Goal: Task Accomplishment & Management: Manage account settings

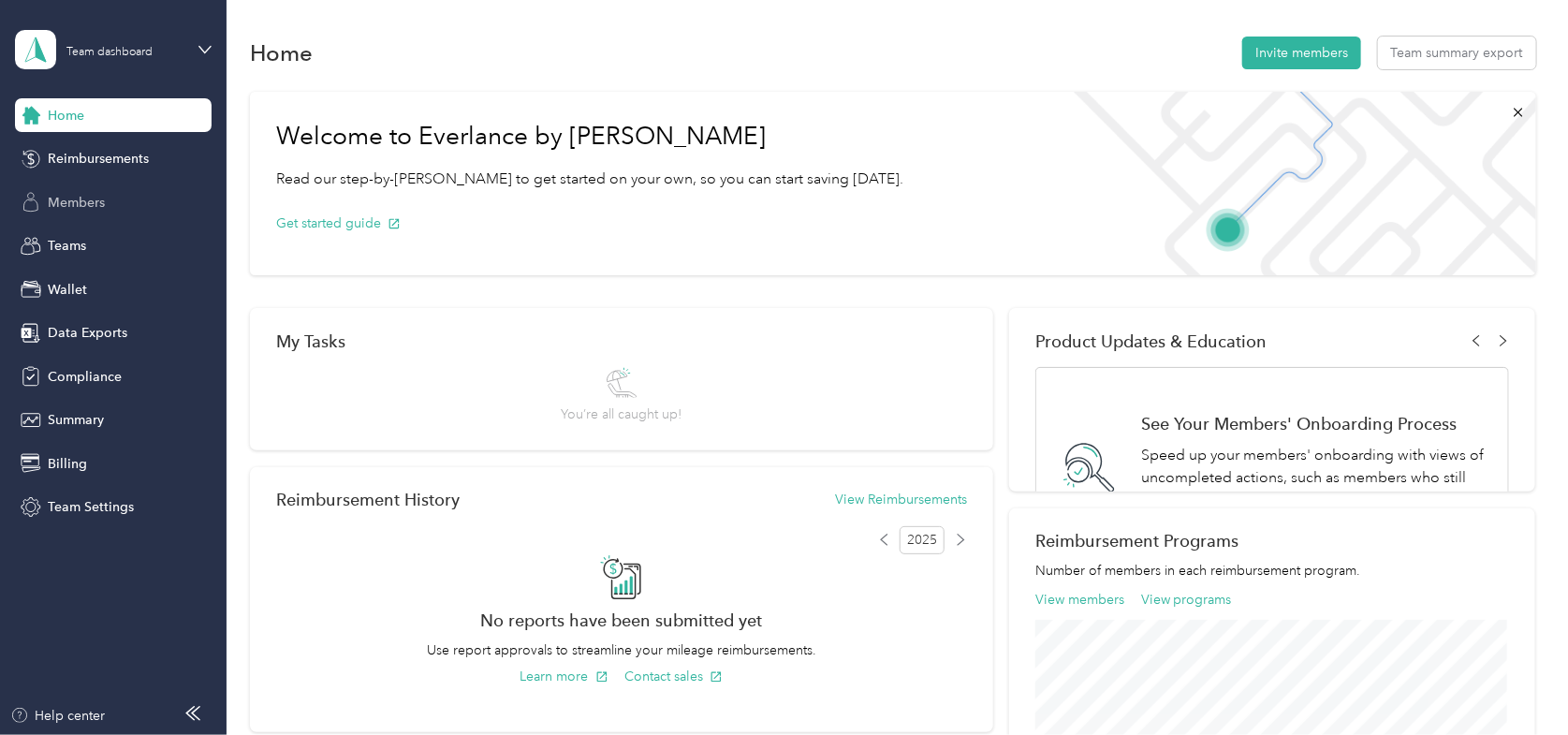
click at [71, 204] on span "Members" at bounding box center [76, 202] width 57 height 19
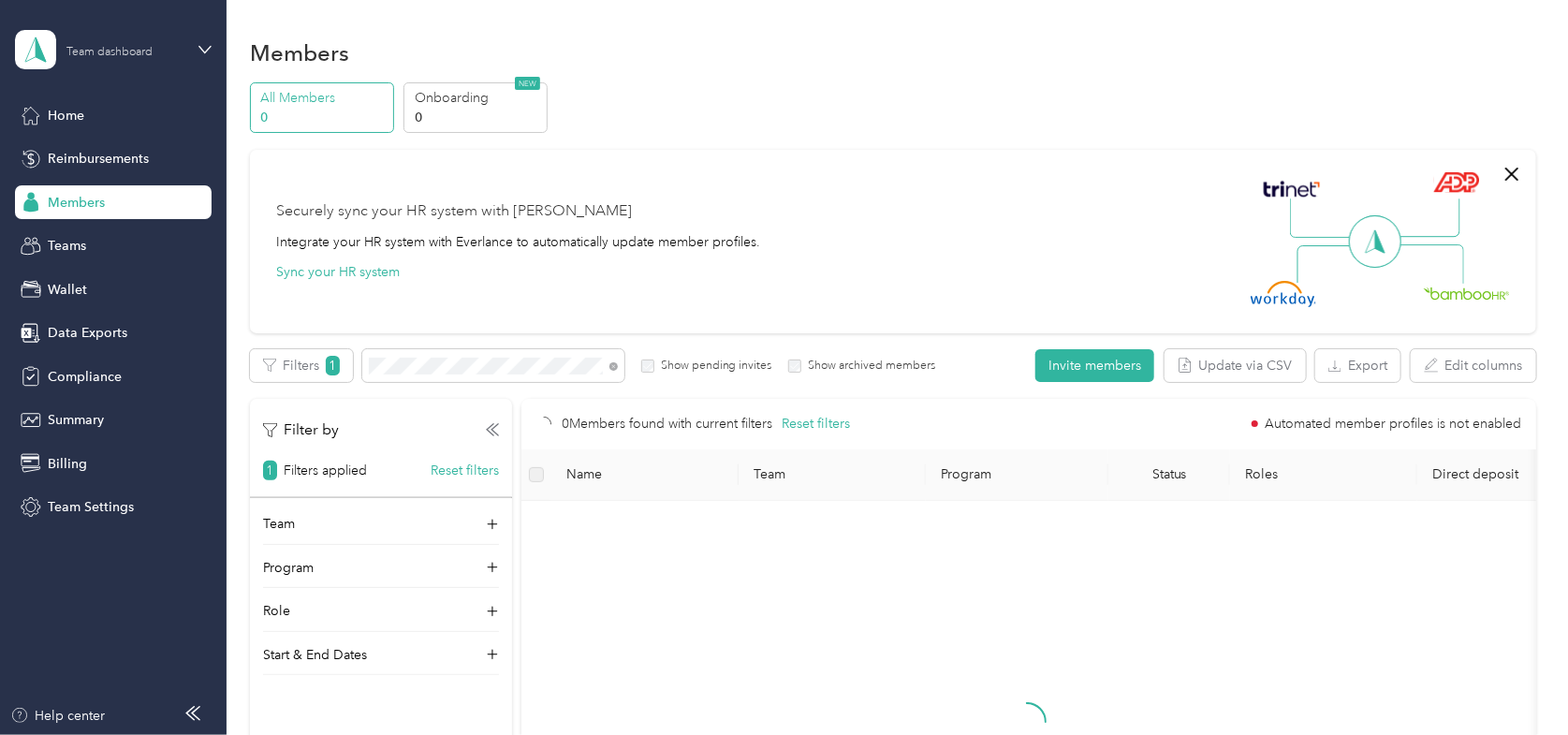
click at [149, 48] on div "Team dashboard" at bounding box center [109, 52] width 87 height 12
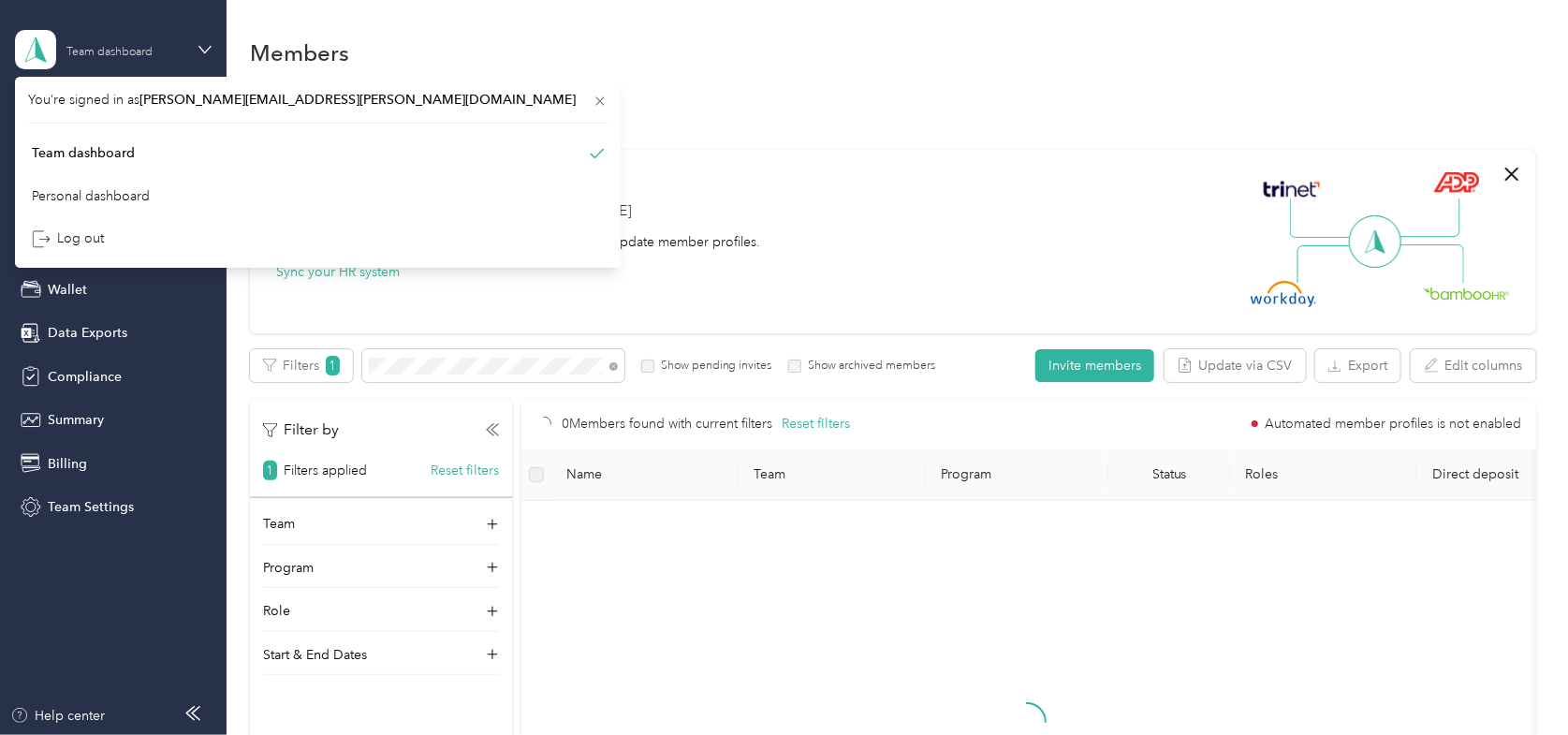
click at [149, 48] on div "Team dashboard" at bounding box center [109, 52] width 87 height 12
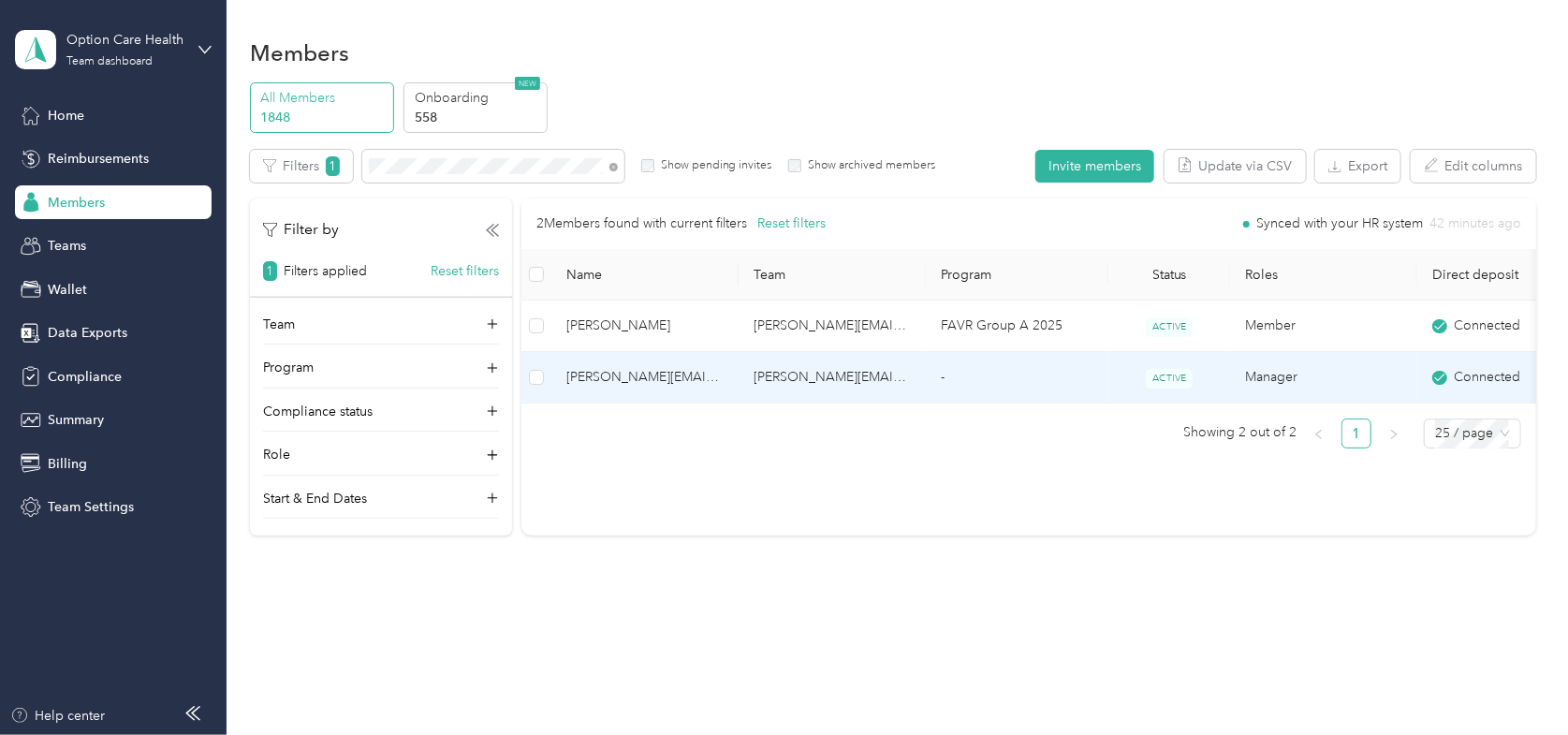
click at [622, 379] on span "[PERSON_NAME][EMAIL_ADDRESS][PERSON_NAME][DOMAIN_NAME]" at bounding box center [645, 376] width 158 height 20
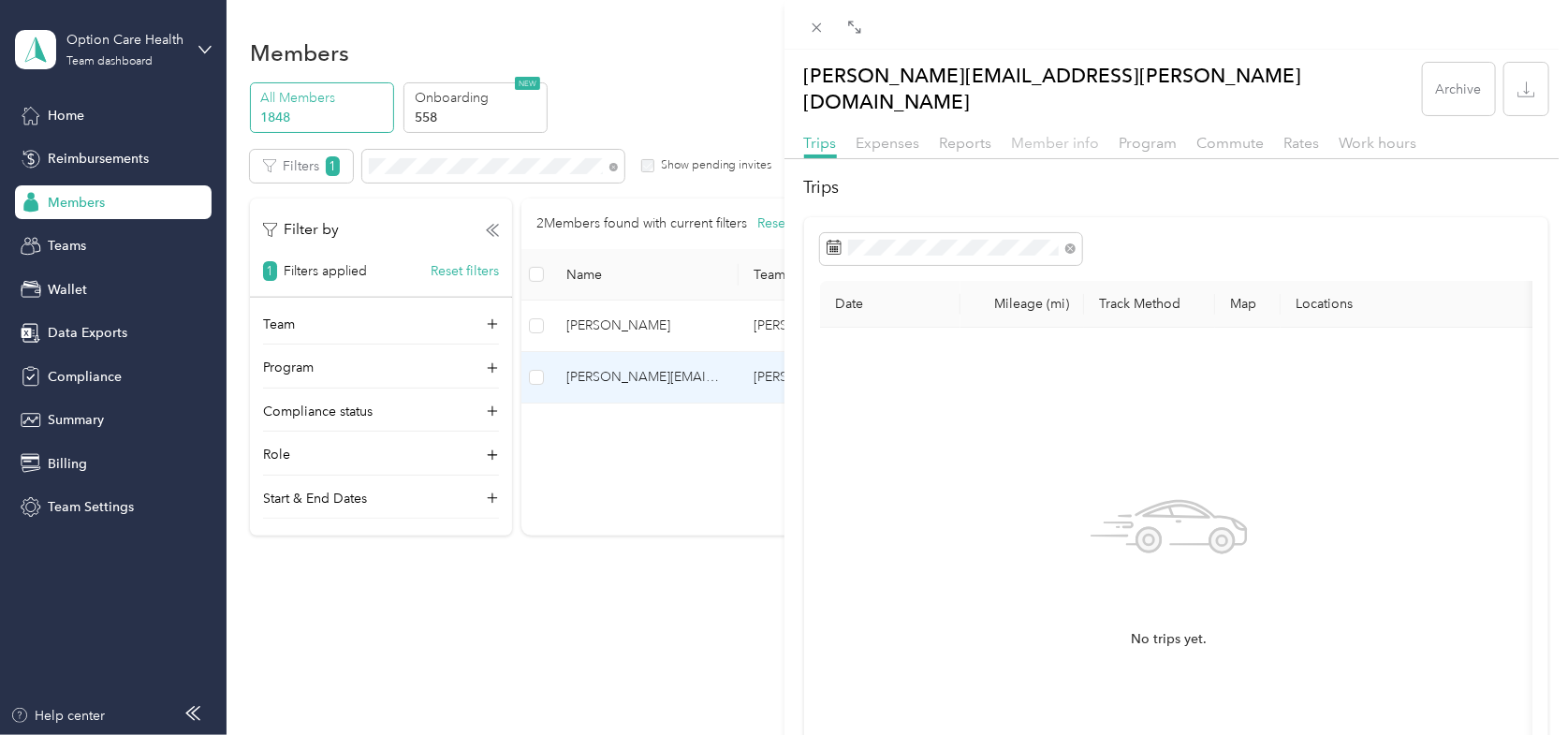
click at [1064, 134] on span "Member info" at bounding box center [1056, 143] width 88 height 18
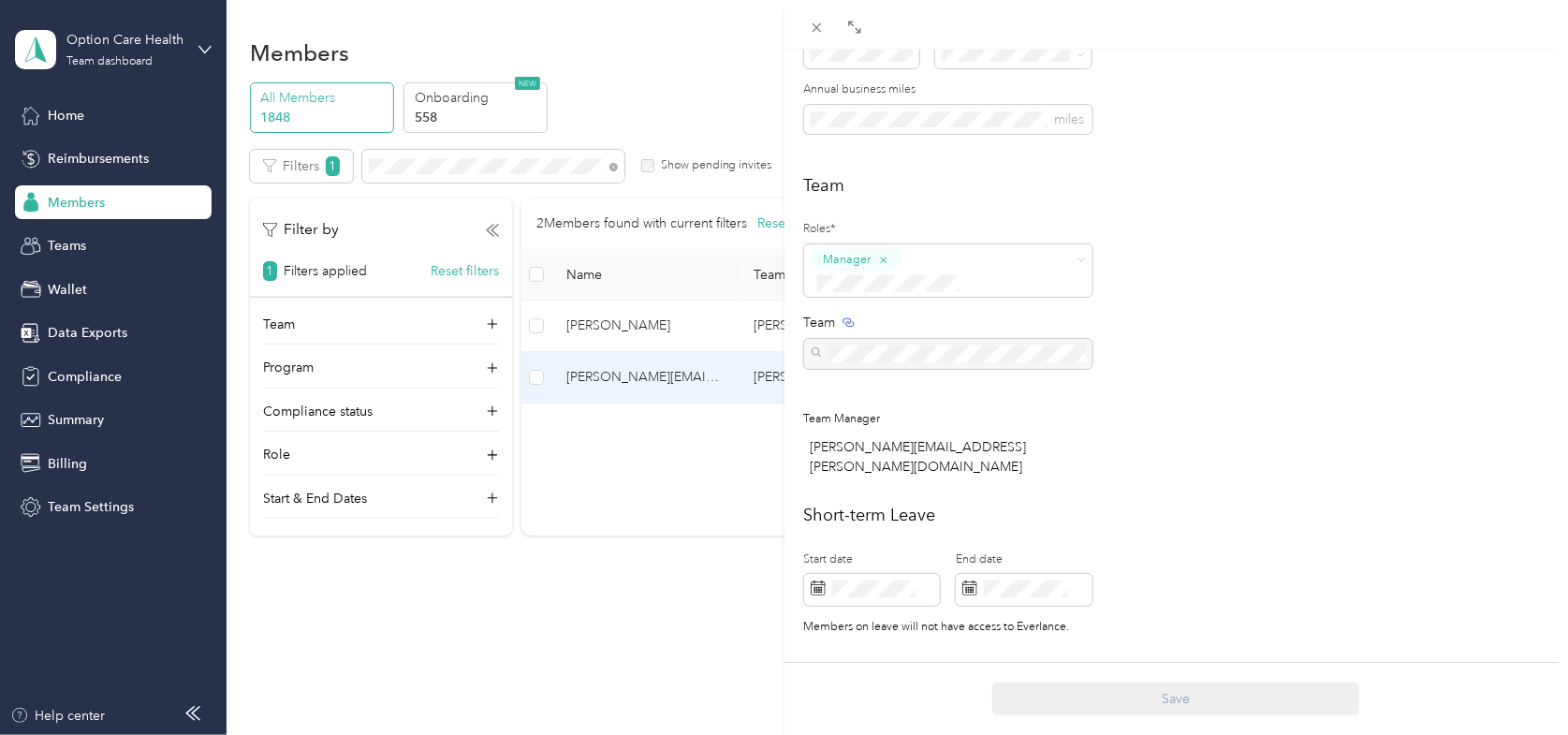
scroll to position [389, 0]
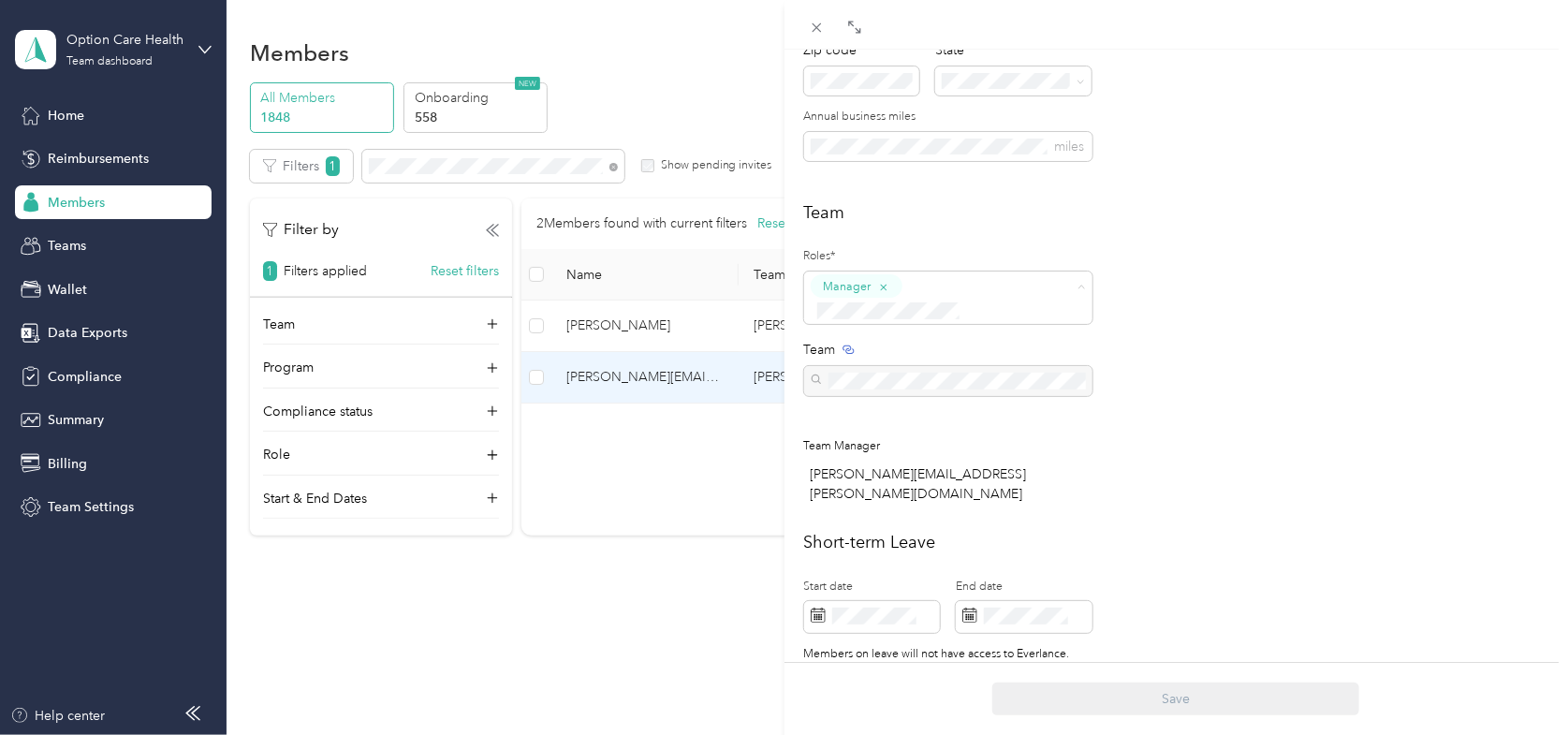
click at [862, 437] on span "Super Admin" at bounding box center [865, 444] width 69 height 17
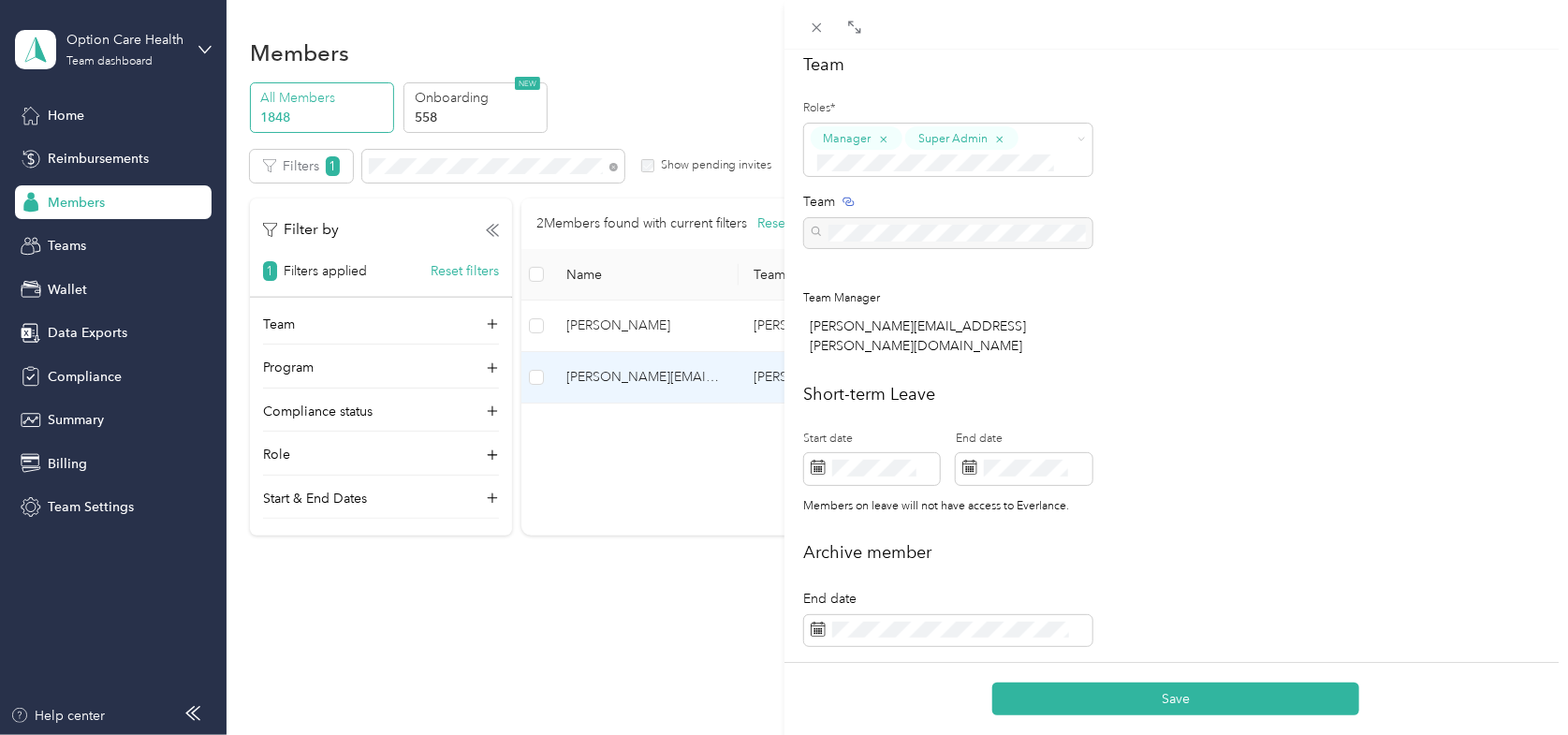
scroll to position [599, 0]
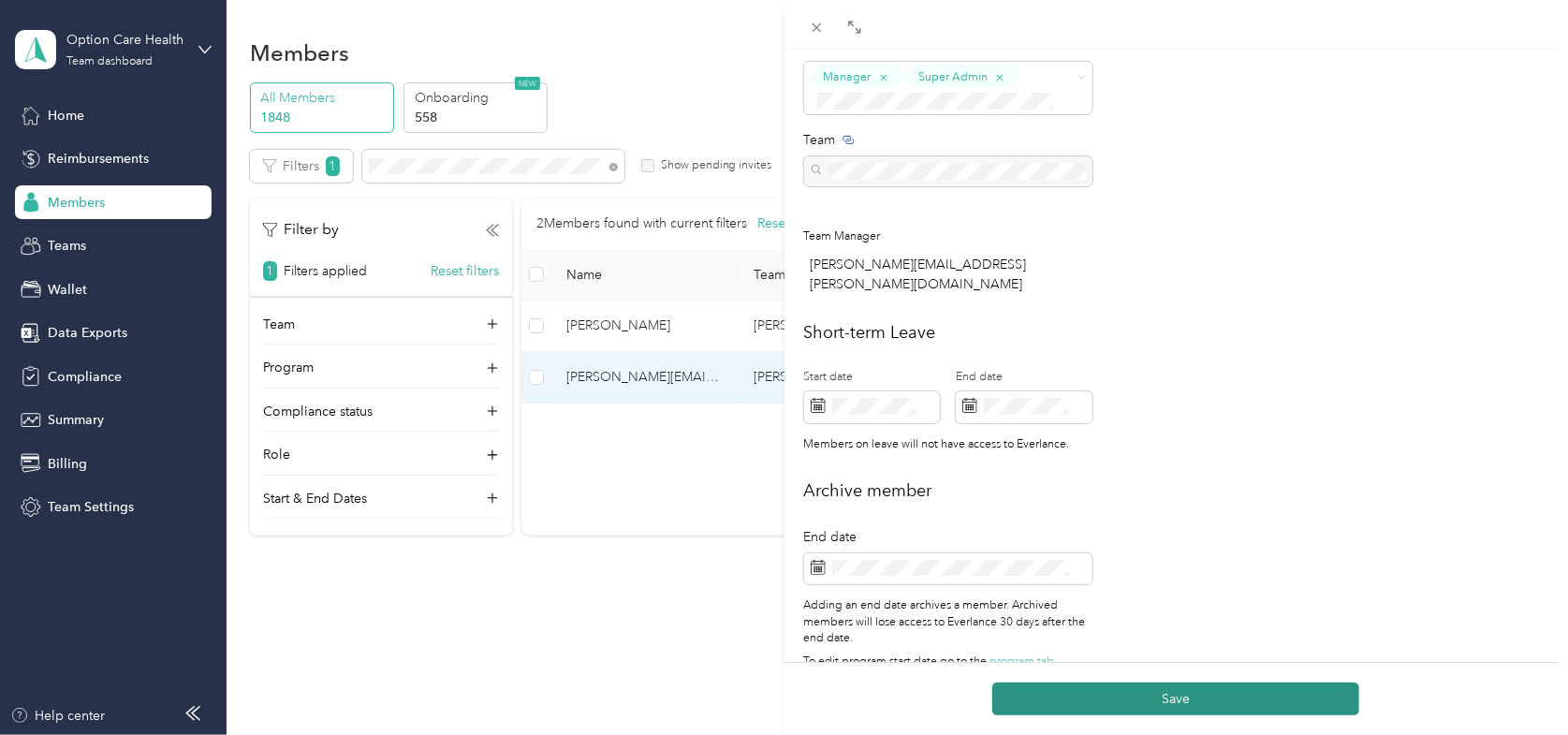
click at [1063, 692] on button "Save" at bounding box center [1175, 699] width 367 height 33
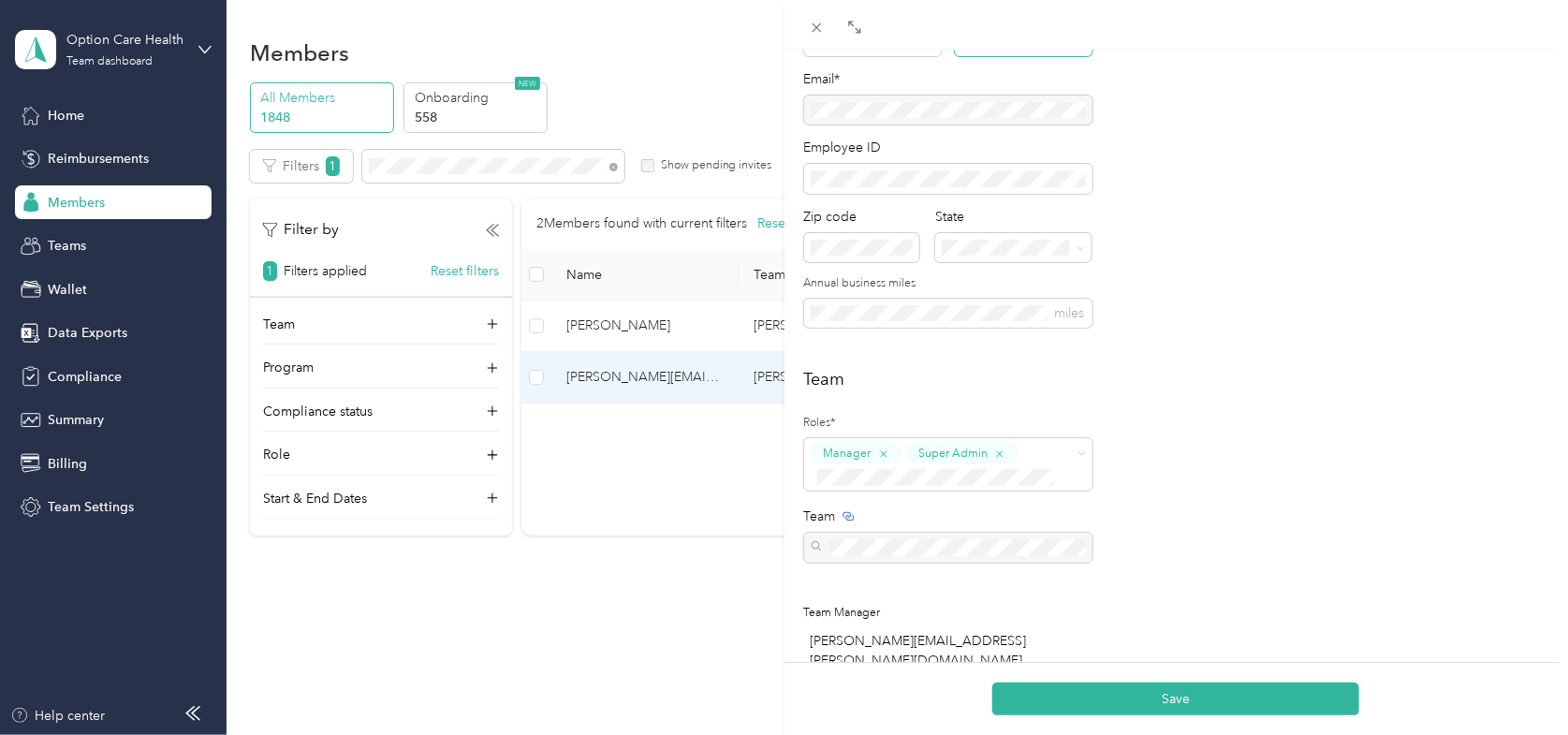
scroll to position [281, 0]
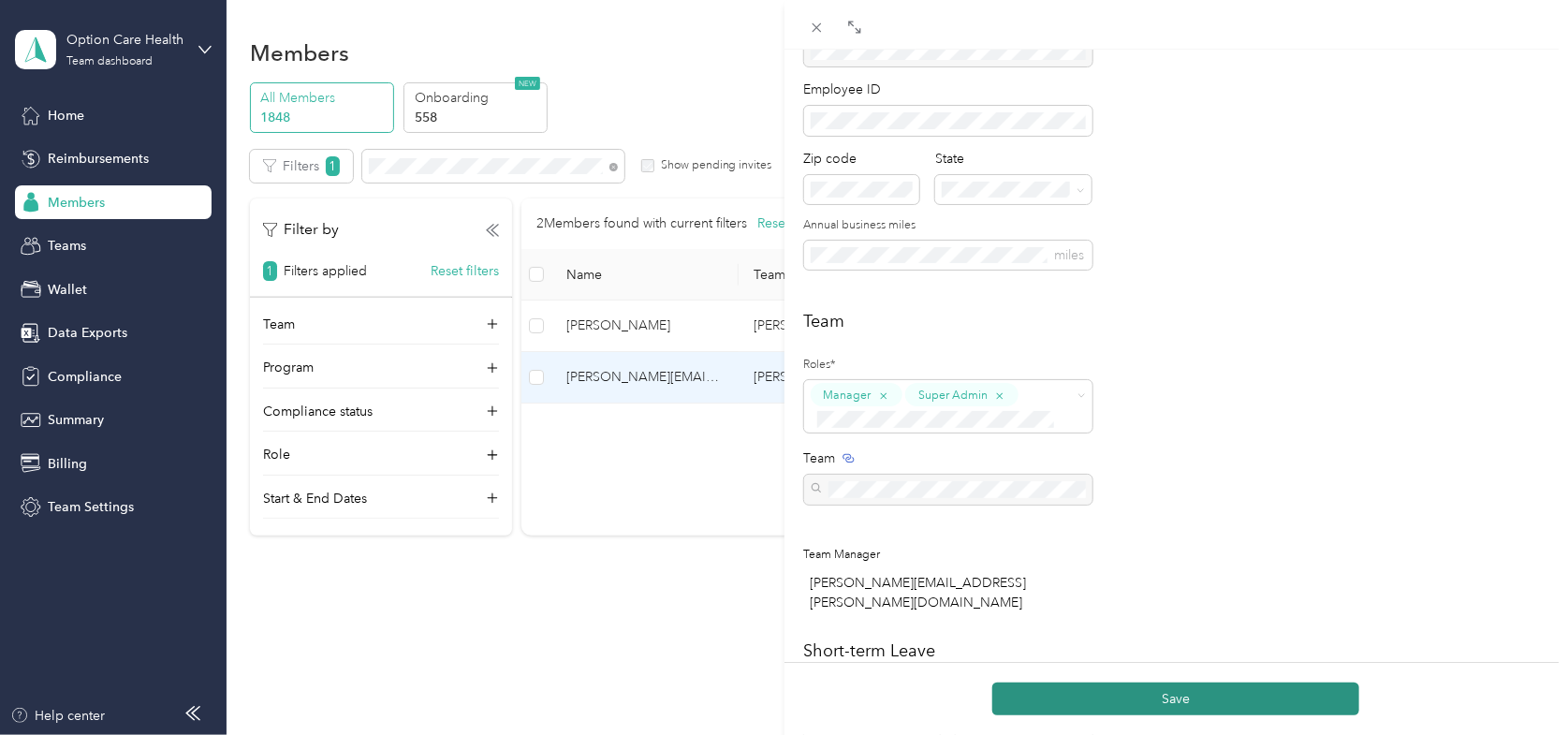
click at [1209, 690] on button "Save" at bounding box center [1175, 699] width 367 height 33
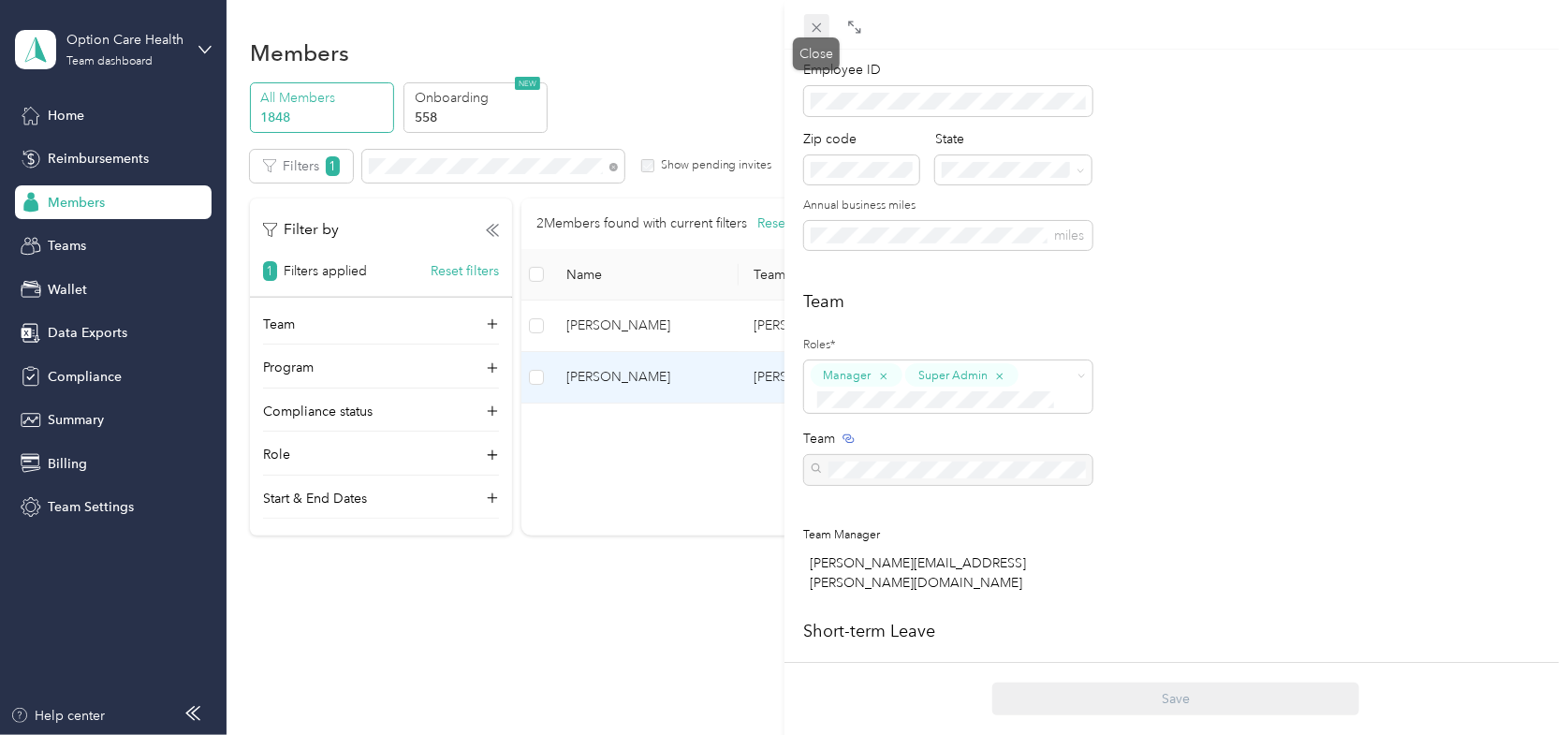
click at [815, 19] on icon at bounding box center [817, 27] width 16 height 16
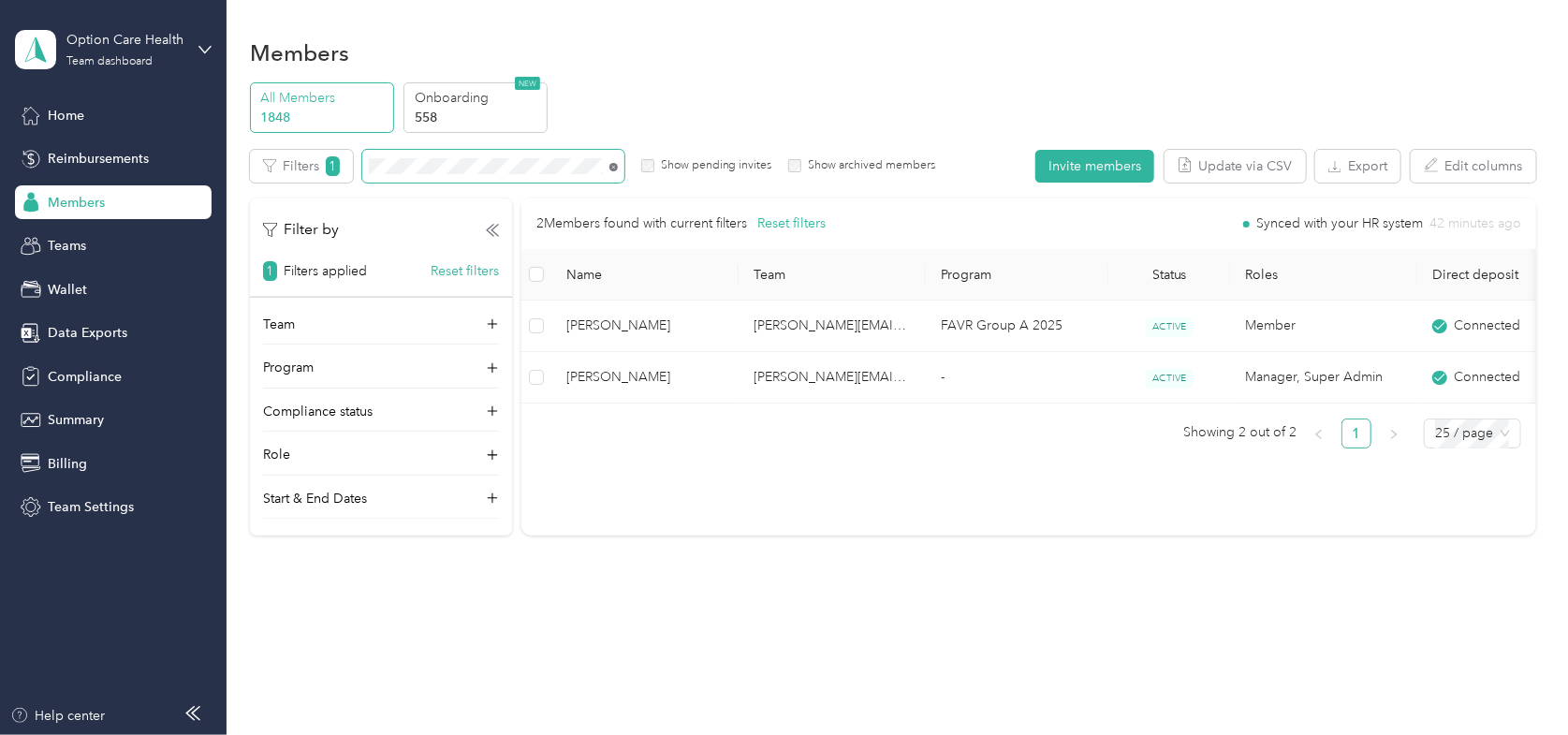
click at [613, 167] on icon at bounding box center [614, 166] width 9 height 9
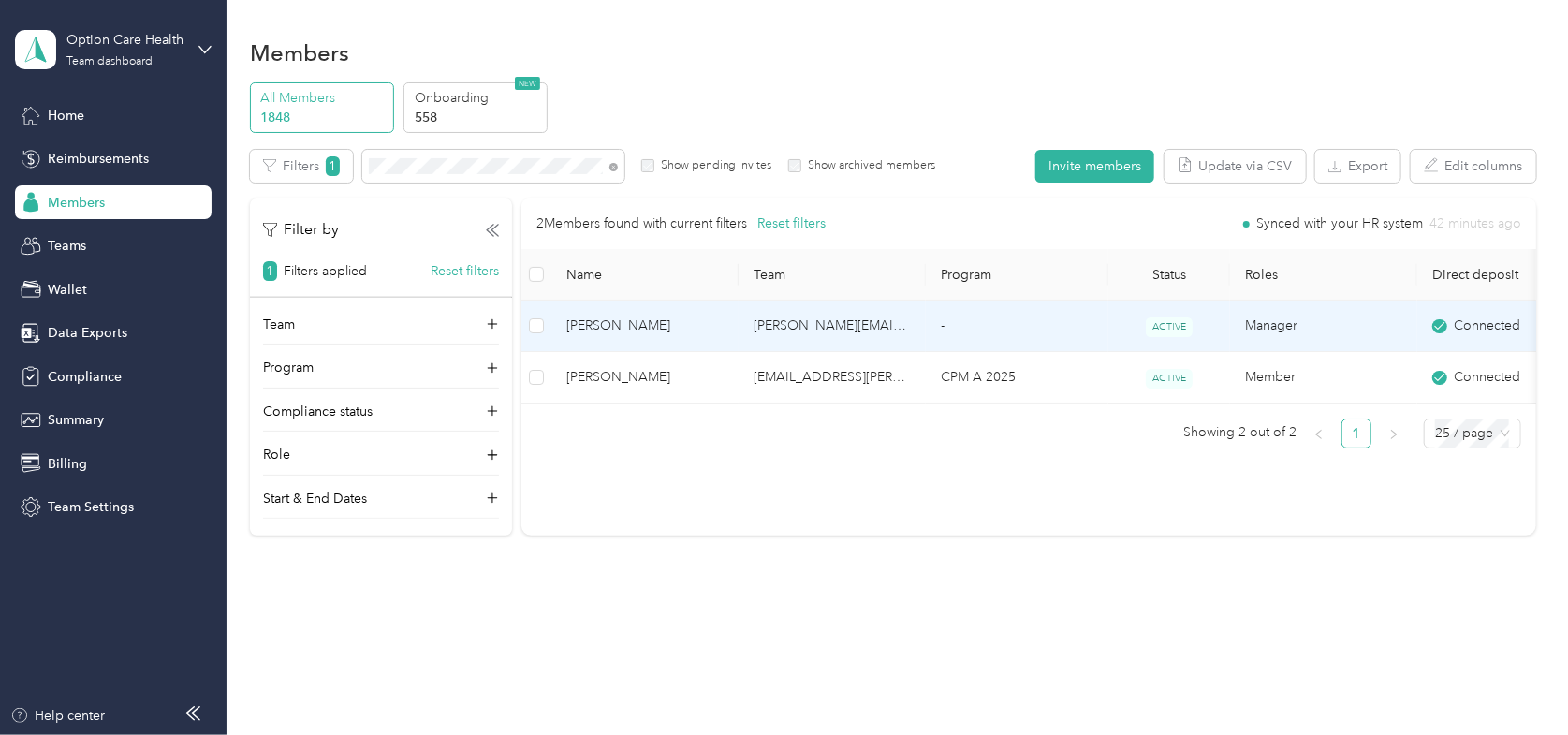
click at [605, 315] on span "[PERSON_NAME]" at bounding box center [645, 325] width 158 height 20
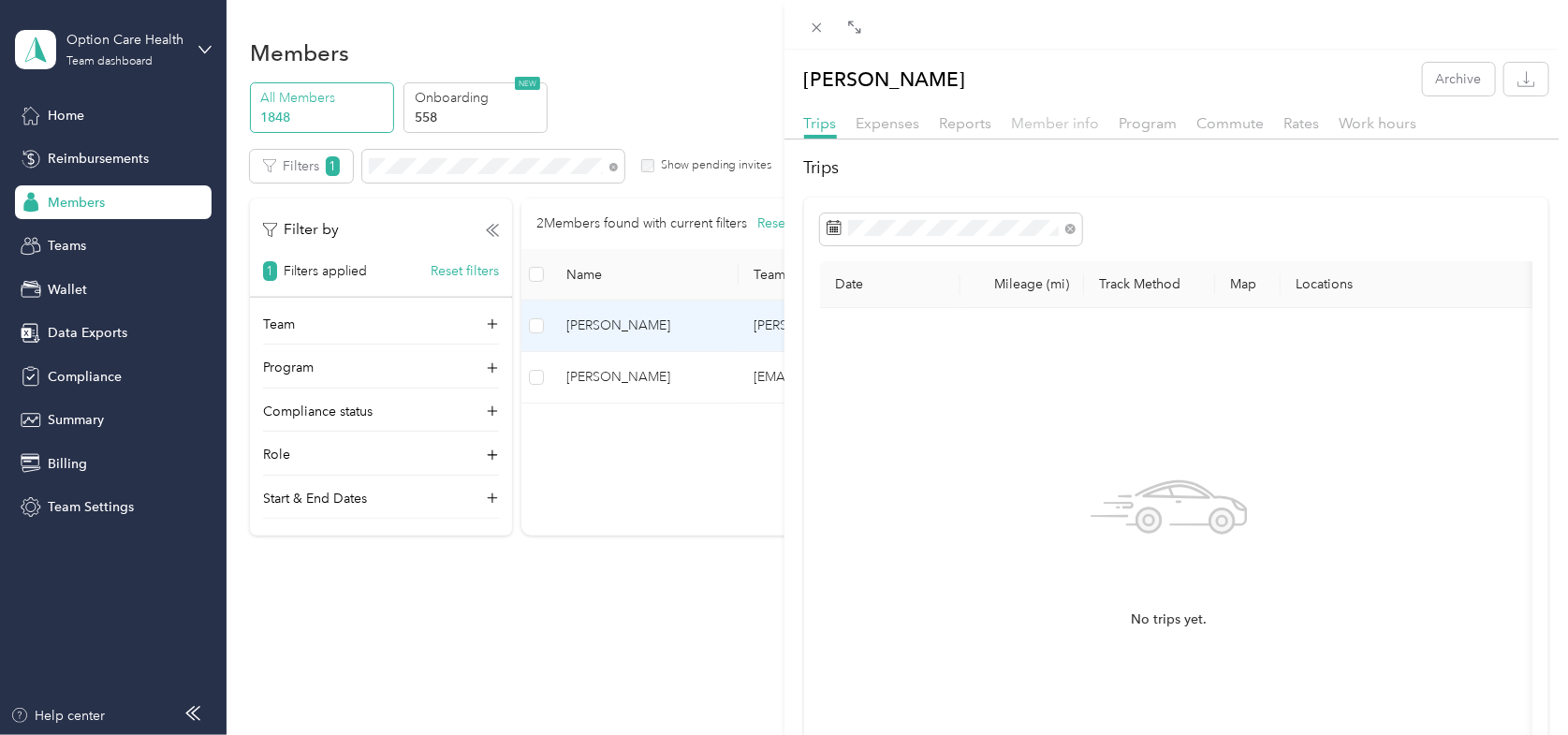
click at [1066, 114] on span "Member info" at bounding box center [1056, 122] width 88 height 18
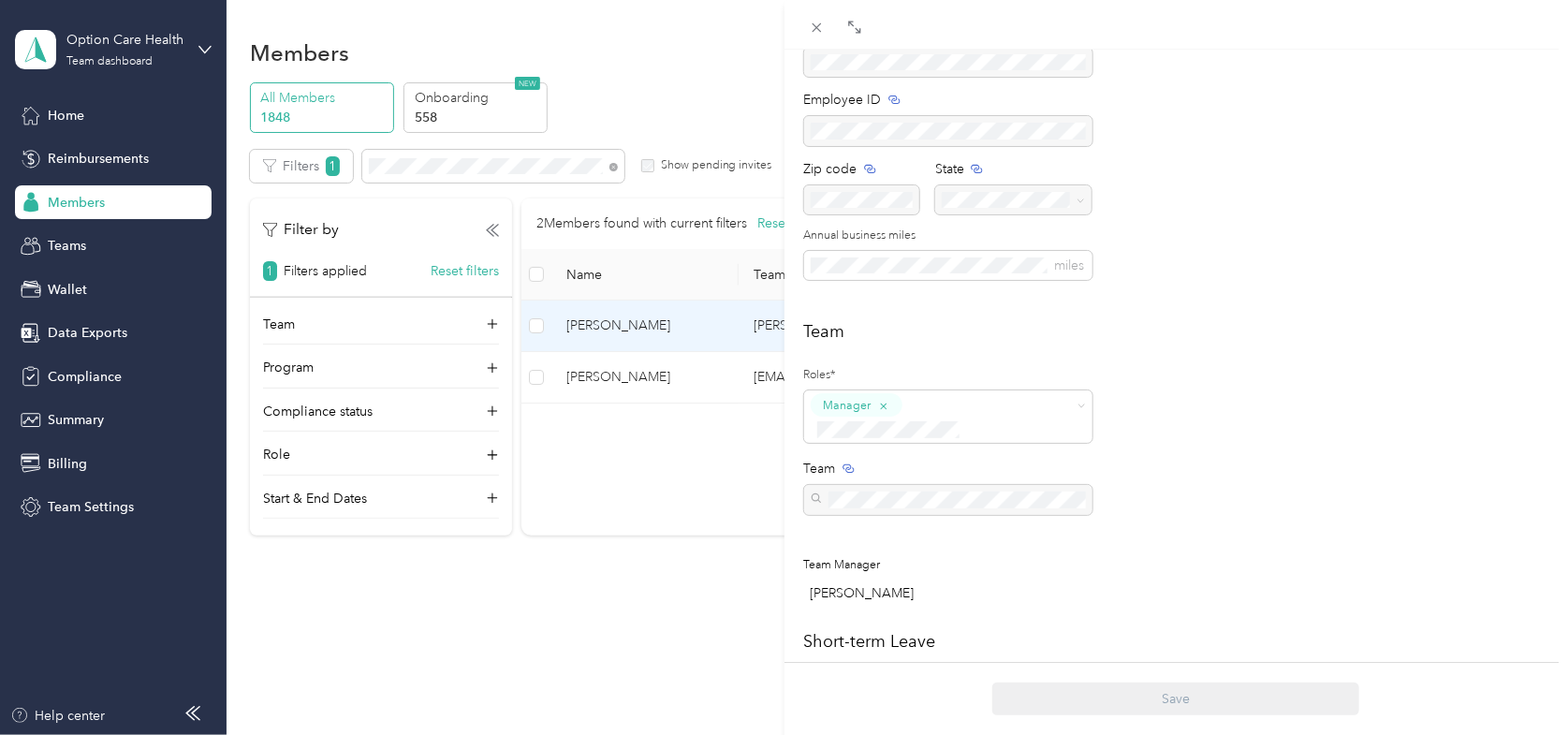
scroll to position [281, 0]
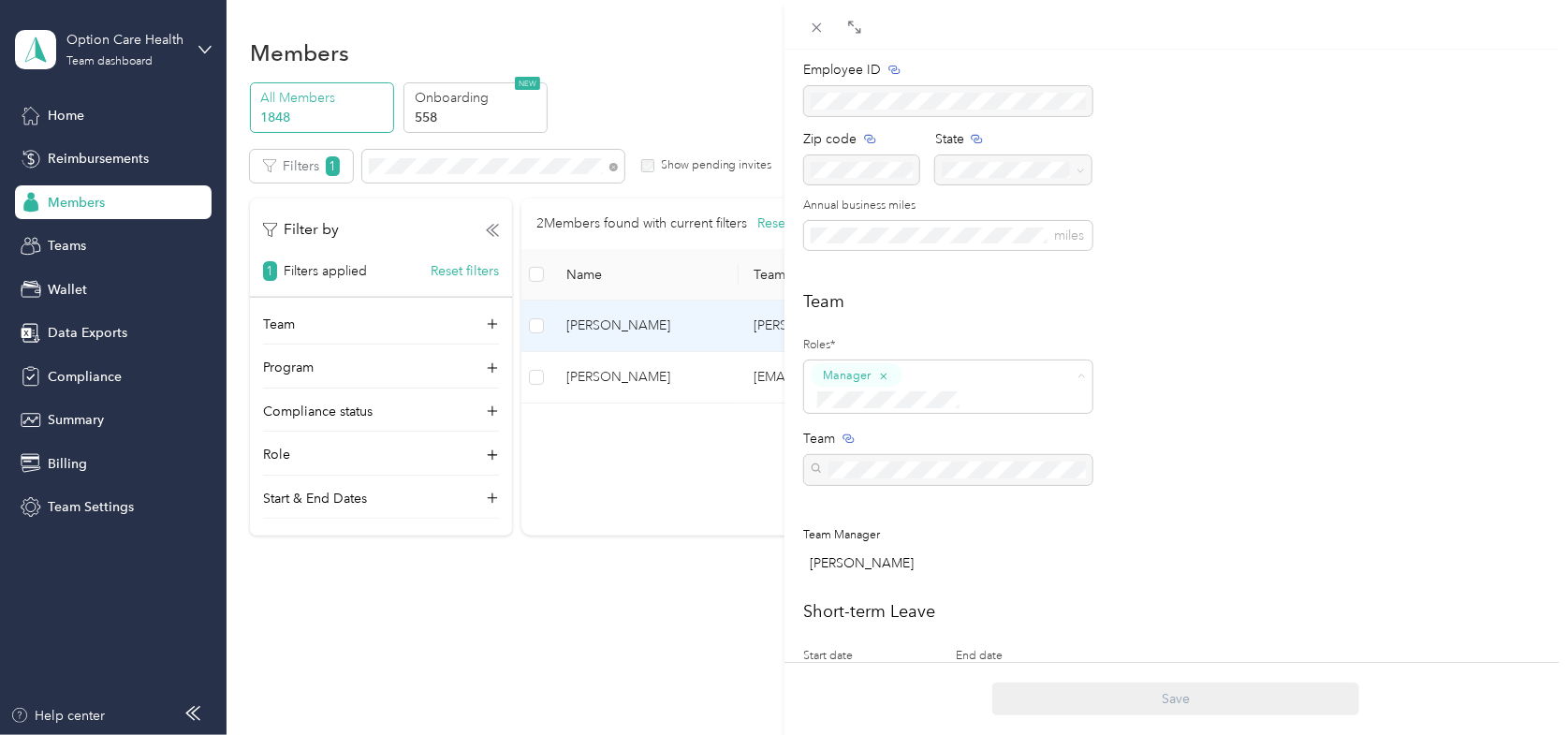
click at [868, 551] on span "Super Admin" at bounding box center [865, 553] width 69 height 17
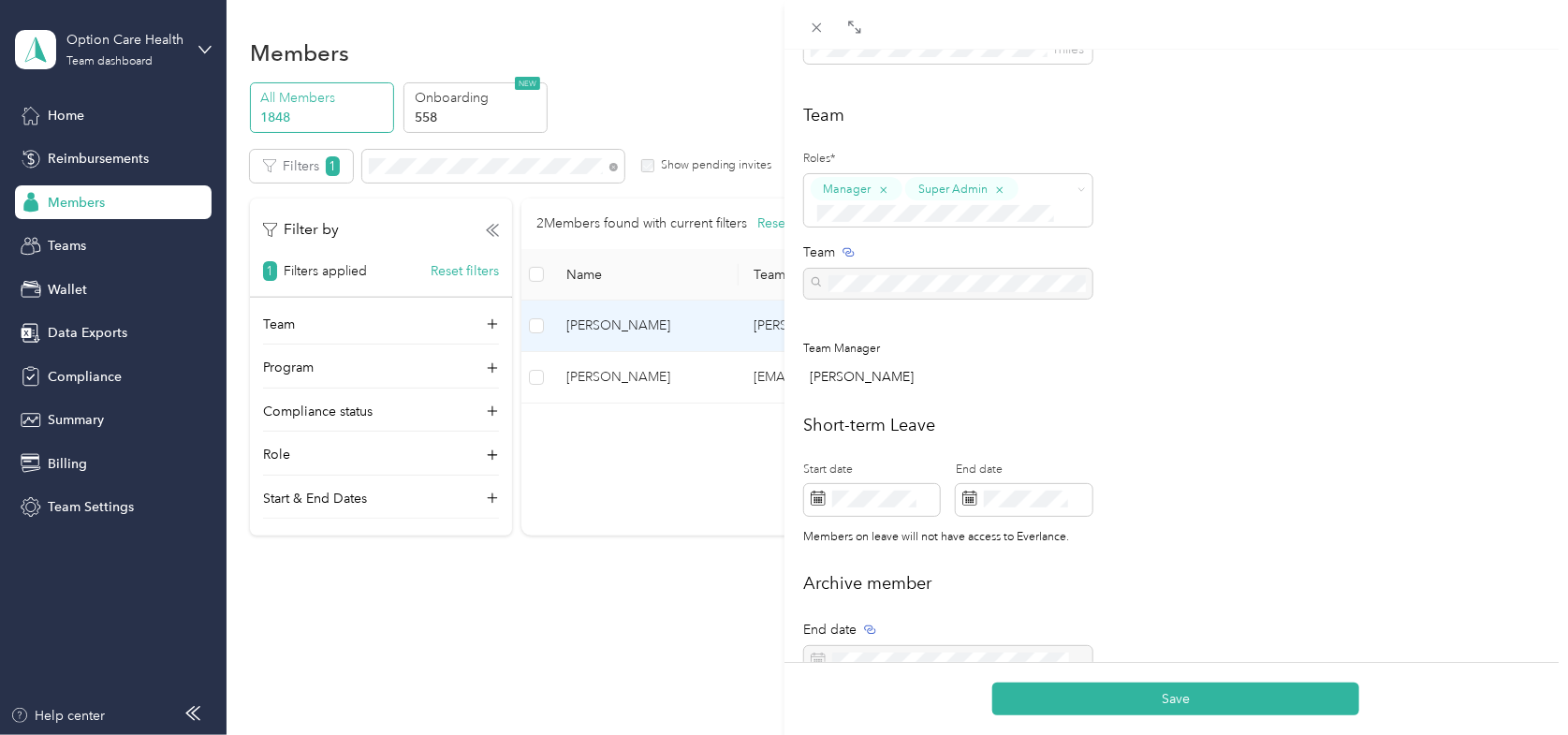
scroll to position [468, 0]
click at [1164, 696] on button "Save" at bounding box center [1175, 699] width 367 height 33
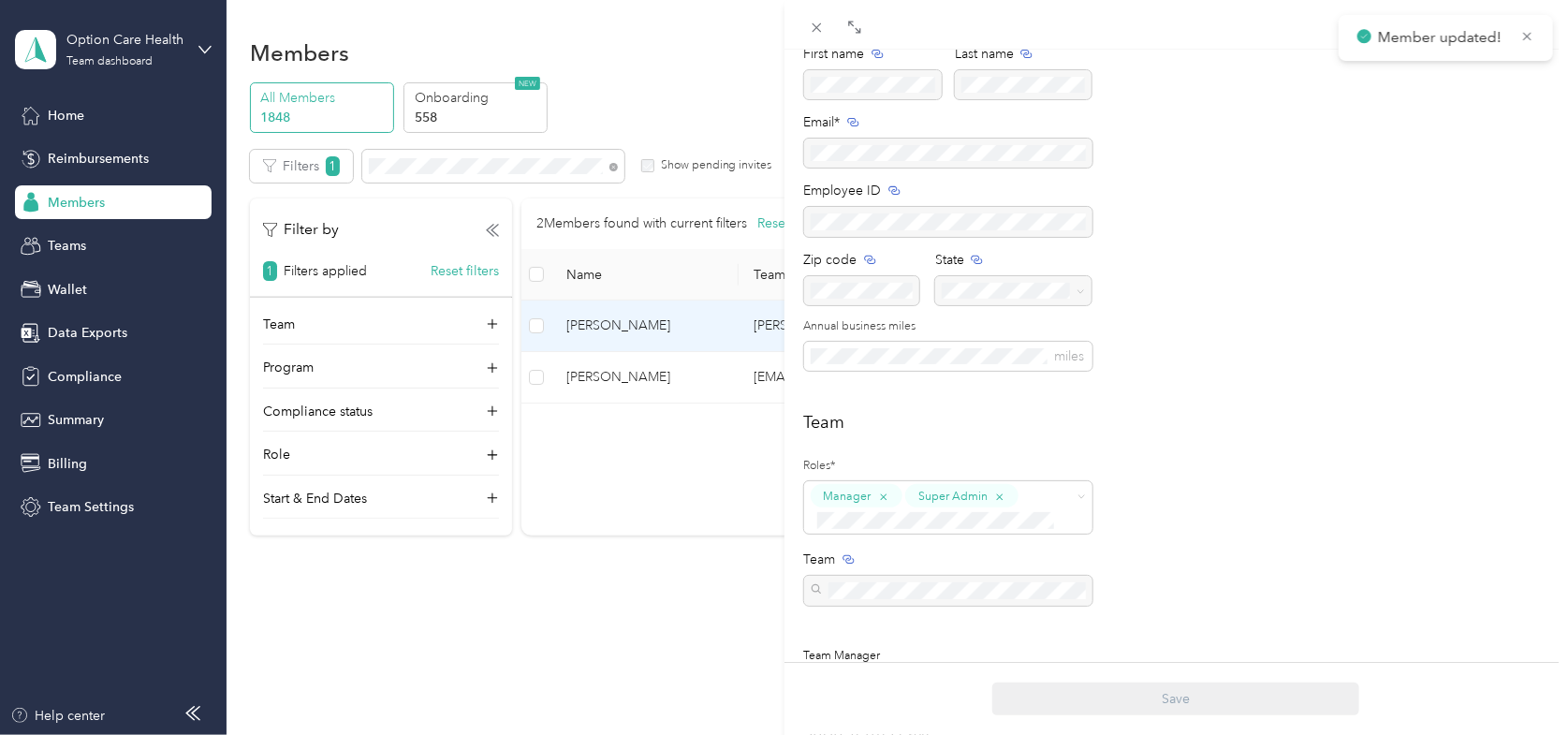
scroll to position [0, 0]
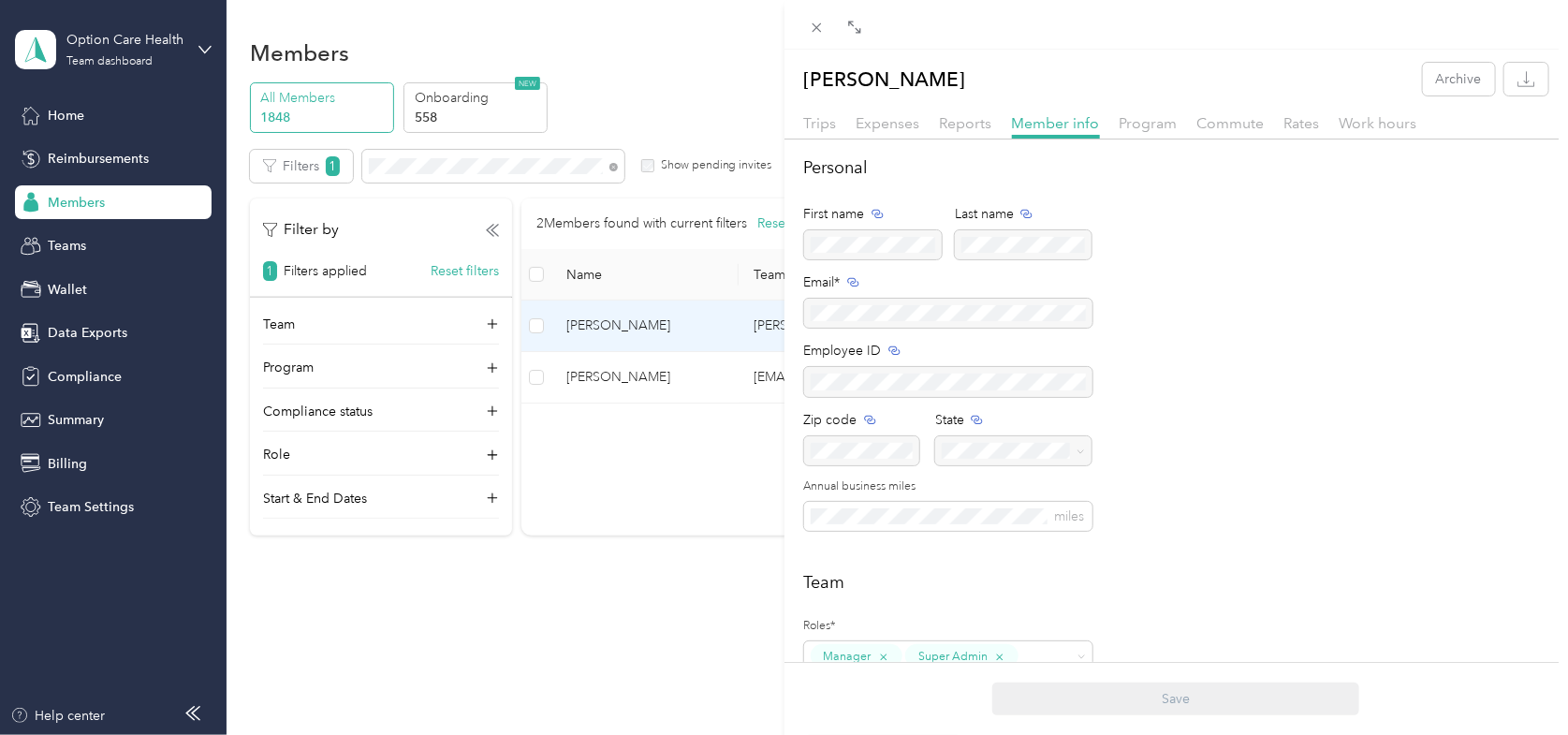
click at [700, 73] on div "[PERSON_NAME] Archive Trips Expenses Reports Member info Program Commute Rates …" at bounding box center [784, 368] width 1568 height 735
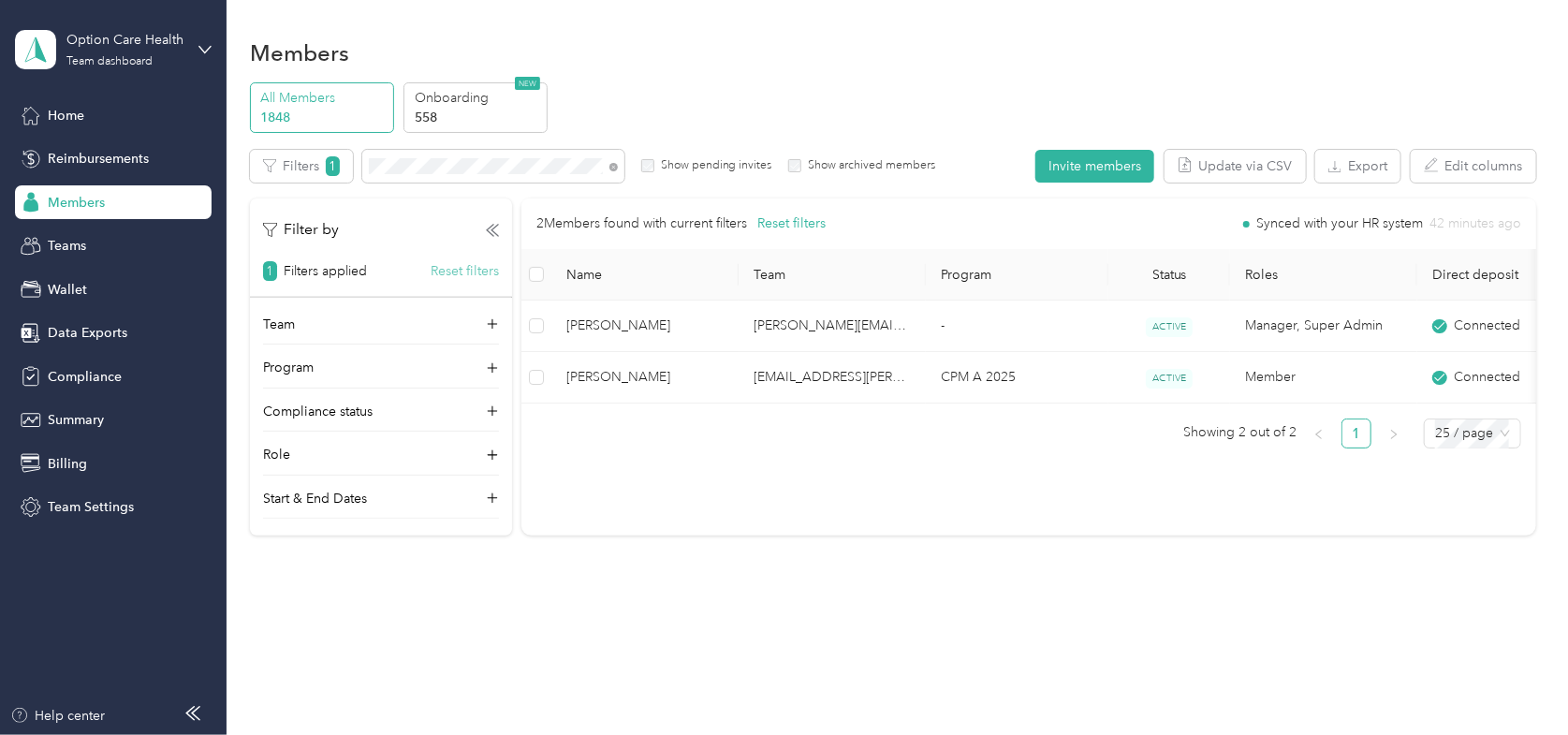
click at [455, 277] on button "Reset filters" at bounding box center [465, 271] width 68 height 19
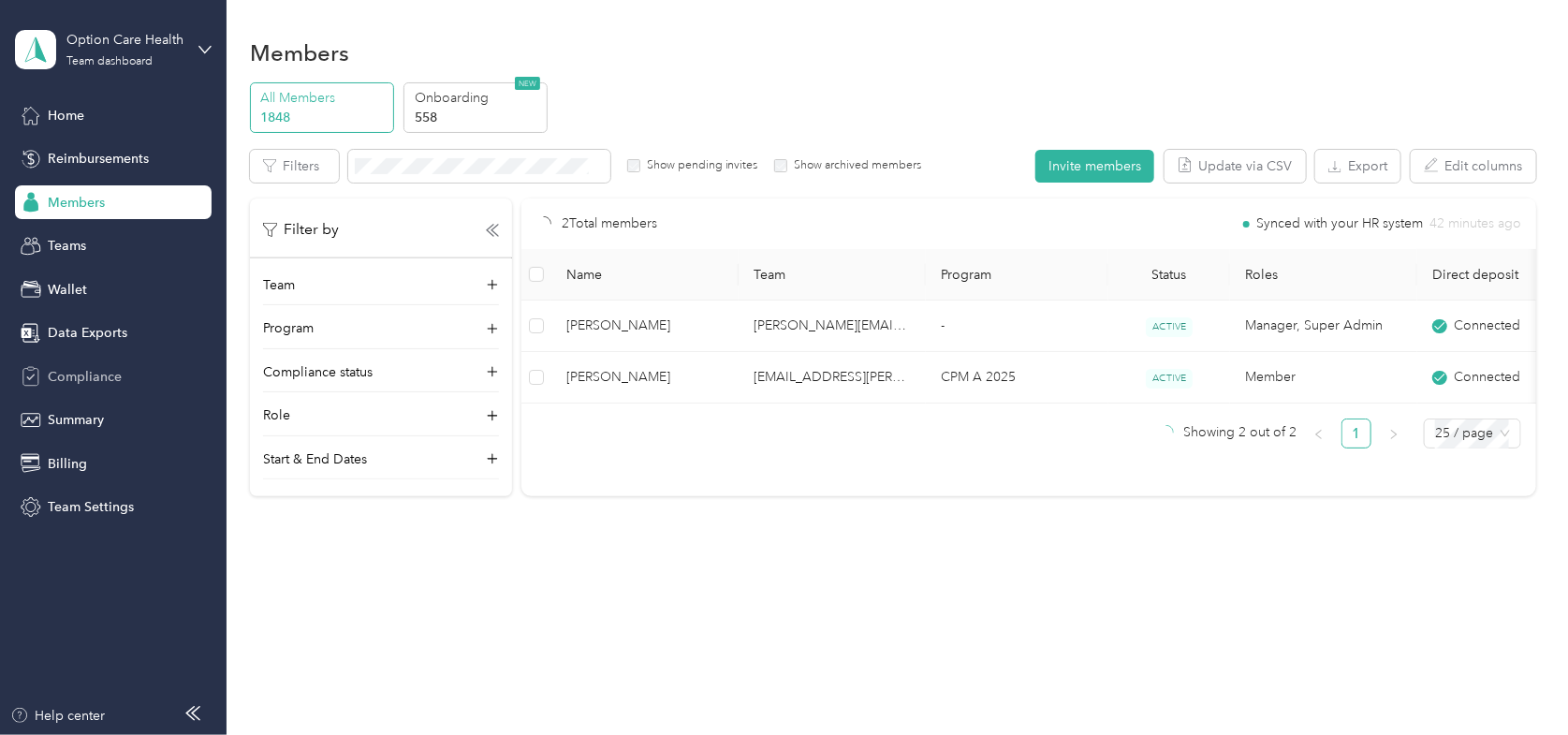
click at [64, 373] on span "Compliance" at bounding box center [85, 376] width 74 height 19
